Goal: Task Accomplishment & Management: Complete application form

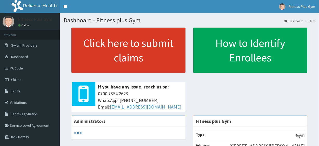
click at [134, 47] on link "Click here to submit claims" at bounding box center [128, 50] width 114 height 45
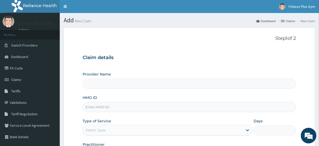
scroll to position [23, 0]
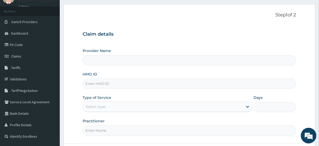
type input "Fitness plus Gym"
type input "1"
click at [109, 84] on input "HMO ID" at bounding box center [189, 83] width 213 height 10
type input "kud/10264/a"
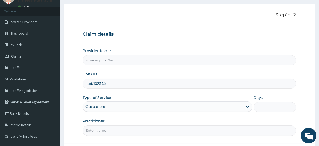
scroll to position [67, 0]
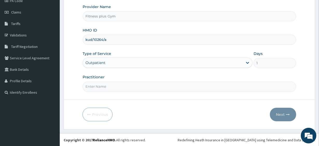
click at [108, 84] on input "Practitioner" at bounding box center [189, 86] width 213 height 10
type input "fitness+"
click at [272, 115] on button "Next" at bounding box center [283, 115] width 26 height 14
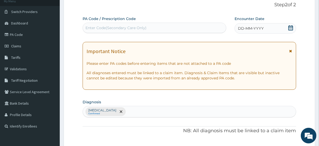
scroll to position [0, 0]
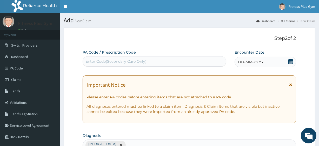
click at [130, 59] on div "Enter Code(Secondary Care Only)" at bounding box center [154, 61] width 143 height 8
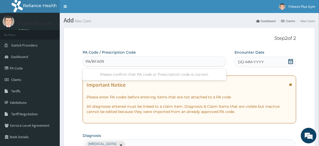
type input "PA/BFA095"
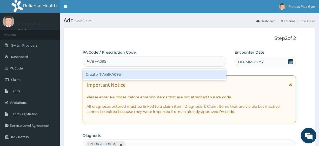
click at [129, 70] on div "Create "PA/BFA095"" at bounding box center [154, 74] width 143 height 9
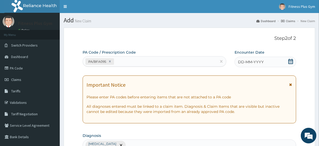
click at [248, 61] on span "DD-MM-YYYY" at bounding box center [251, 61] width 26 height 5
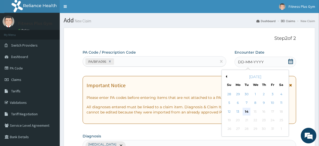
click at [248, 111] on div "14" at bounding box center [247, 112] width 8 height 8
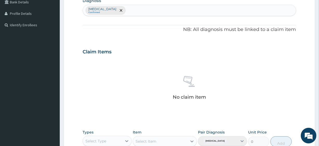
scroll to position [165, 0]
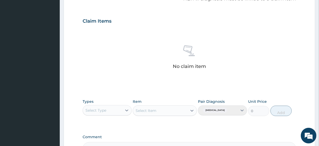
click at [102, 109] on div "Select Type" at bounding box center [95, 110] width 21 height 5
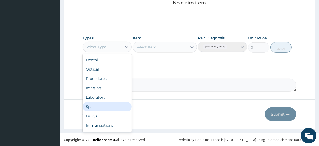
scroll to position [18, 0]
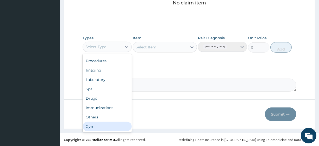
click at [99, 127] on div "Gym" at bounding box center [107, 126] width 49 height 9
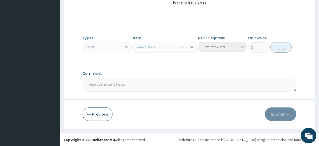
click at [169, 50] on div "Select Item" at bounding box center [165, 47] width 64 height 10
click at [170, 49] on div "Select Item" at bounding box center [160, 47] width 54 height 8
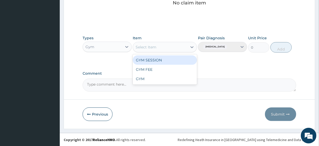
click at [172, 61] on div "GYM SESSION" at bounding box center [165, 59] width 64 height 9
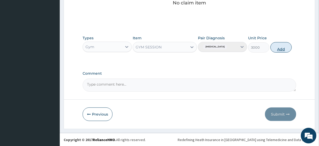
click at [280, 49] on button "Add" at bounding box center [280, 47] width 21 height 10
type input "0"
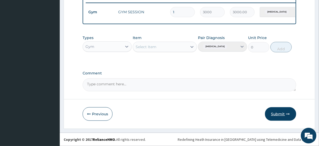
click at [275, 117] on button "Submit" at bounding box center [280, 114] width 31 height 14
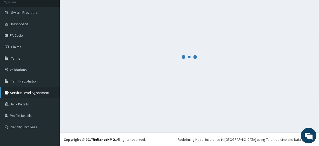
scroll to position [207, 0]
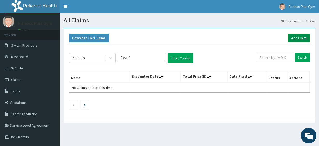
click at [298, 37] on link "Add Claim" at bounding box center [299, 38] width 22 height 9
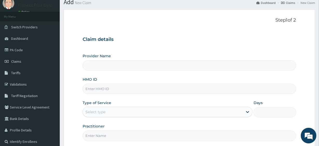
scroll to position [23, 0]
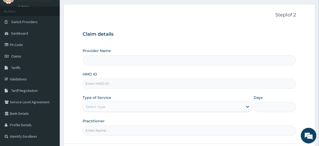
type input "Fitness plus Gym"
type input "1"
click at [110, 83] on input "HMO ID" at bounding box center [189, 83] width 213 height 10
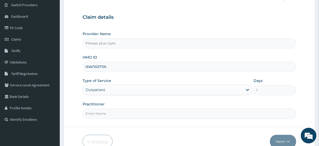
scroll to position [67, 0]
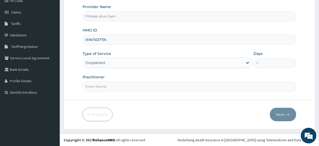
type input "ISW/10277/A"
click at [115, 88] on input "Practitioner" at bounding box center [189, 86] width 213 height 10
type input "fitnessplus"
click at [281, 111] on button "Next" at bounding box center [283, 115] width 26 height 14
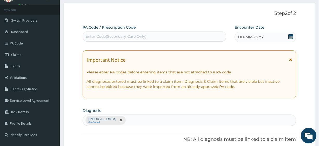
scroll to position [0, 0]
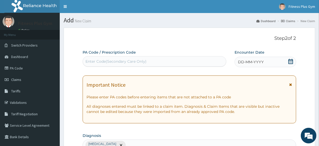
click at [111, 63] on div "Enter Code(Secondary Care Only)" at bounding box center [115, 61] width 61 height 5
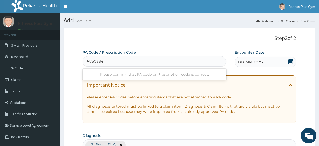
type input "PA/5C834A"
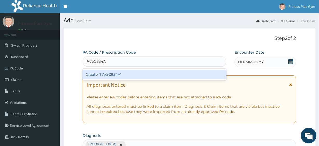
click at [104, 73] on div "Create "PA/5C834A"" at bounding box center [154, 74] width 143 height 9
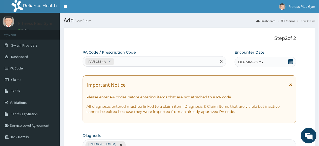
click at [261, 62] on span "DD-MM-YYYY" at bounding box center [251, 61] width 26 height 5
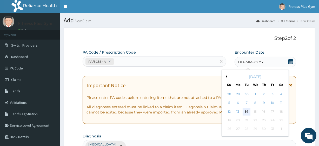
click at [246, 111] on div "14" at bounding box center [247, 112] width 8 height 8
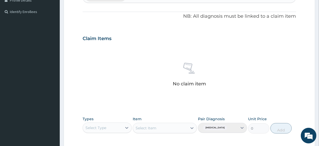
scroll to position [189, 0]
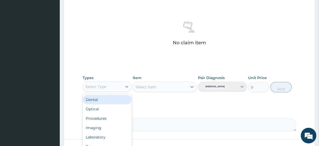
click at [96, 88] on div "Select Type" at bounding box center [95, 86] width 21 height 5
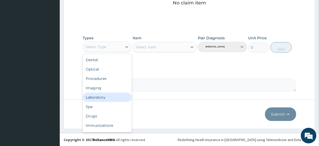
scroll to position [18, 0]
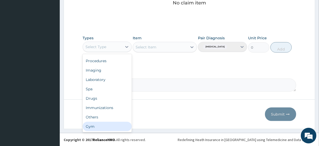
click at [97, 127] on div "Gym" at bounding box center [107, 126] width 49 height 9
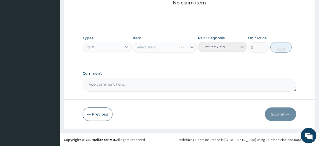
click at [166, 47] on div "Select Item" at bounding box center [165, 47] width 64 height 10
click at [168, 46] on div "Select Item" at bounding box center [165, 47] width 64 height 10
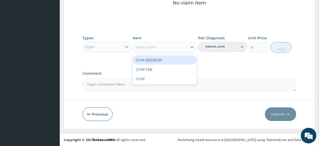
click at [169, 46] on div "Select Item" at bounding box center [160, 47] width 54 height 8
click at [167, 57] on div "GYM SESSION" at bounding box center [165, 59] width 64 height 9
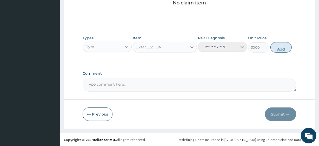
click at [288, 48] on button "Add" at bounding box center [280, 47] width 21 height 10
type input "0"
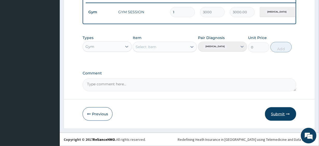
click at [280, 107] on button "Submit" at bounding box center [280, 114] width 31 height 14
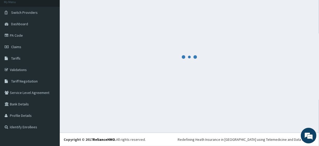
scroll to position [207, 0]
